Goal: Navigation & Orientation: Find specific page/section

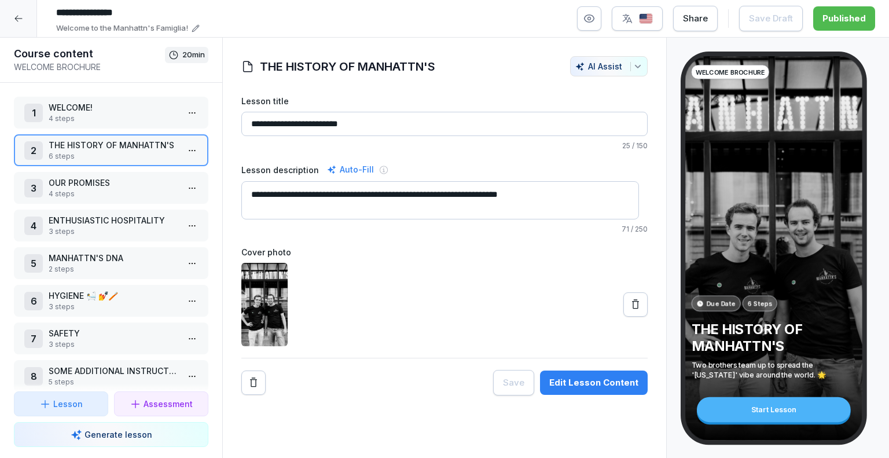
click at [14, 21] on icon at bounding box center [18, 18] width 9 height 9
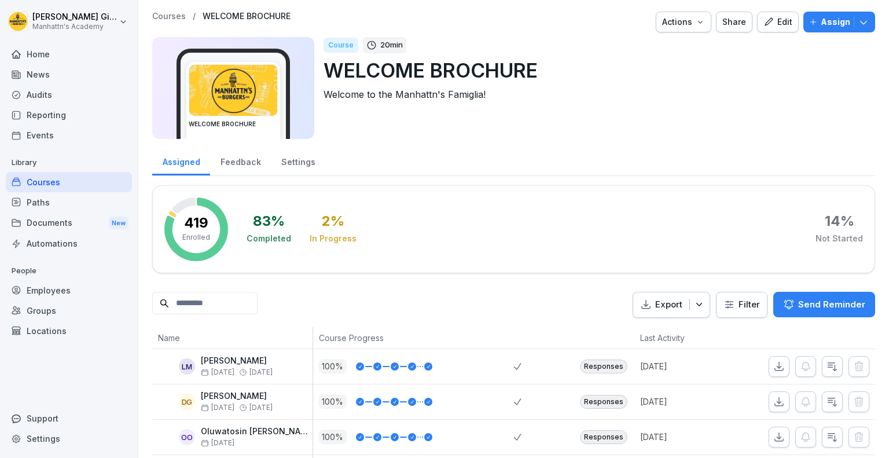
click at [174, 20] on p "Courses" at bounding box center [169, 17] width 34 height 10
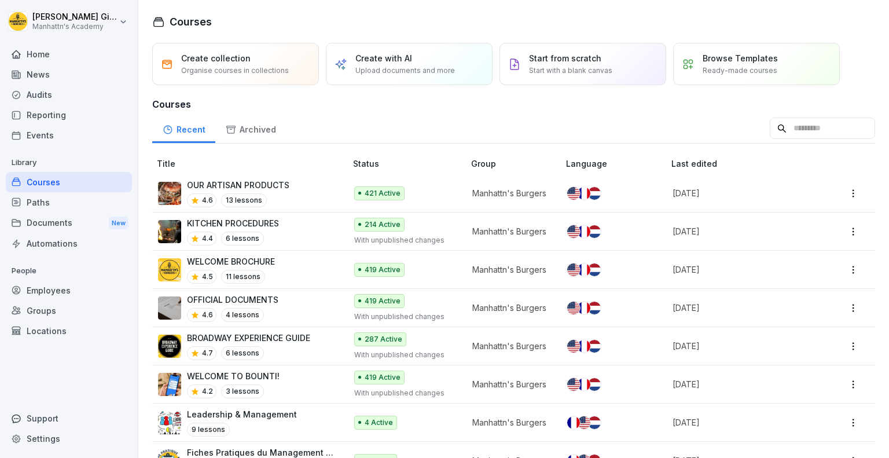
click at [62, 50] on div "Home" at bounding box center [69, 54] width 126 height 20
